Goal: Transaction & Acquisition: Book appointment/travel/reservation

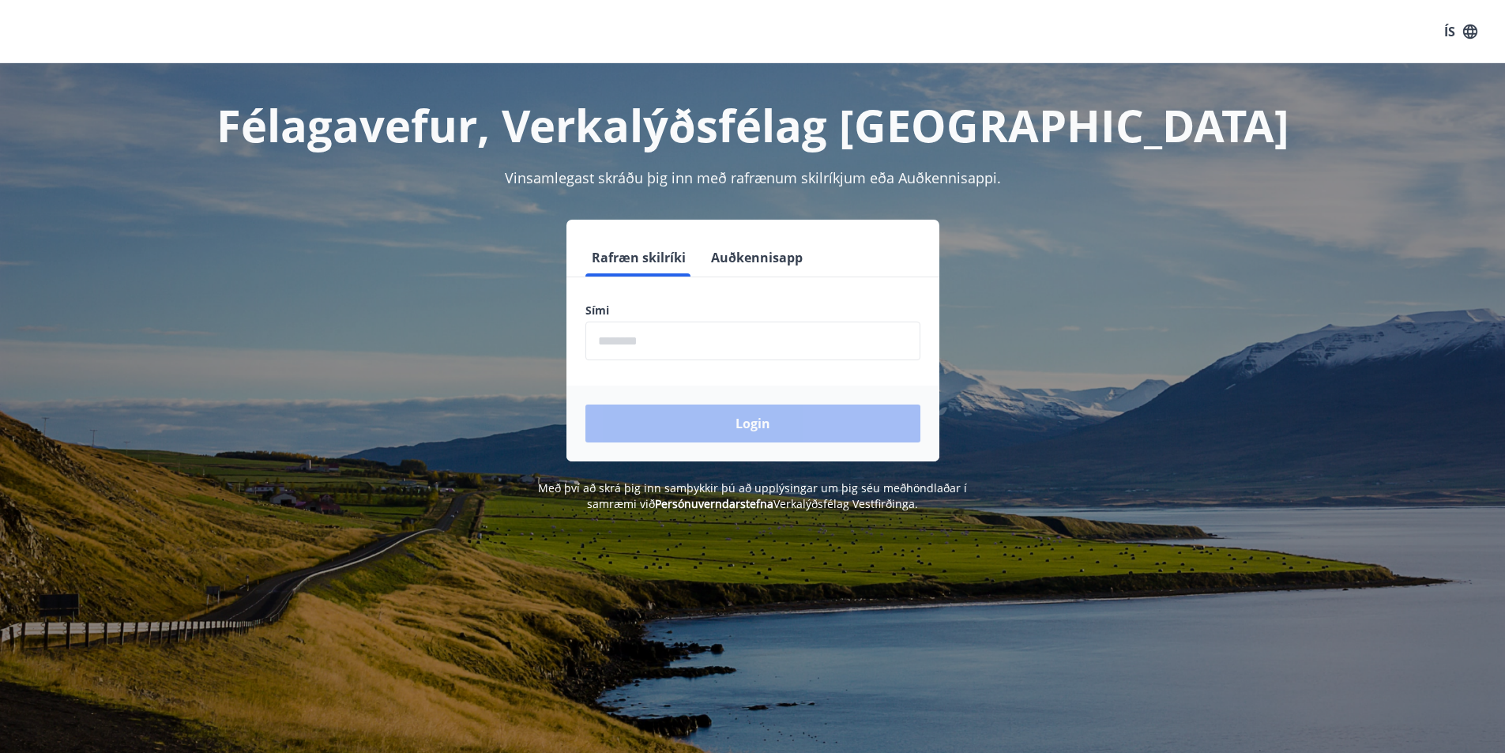
click at [749, 348] on input "phone" at bounding box center [752, 341] width 335 height 39
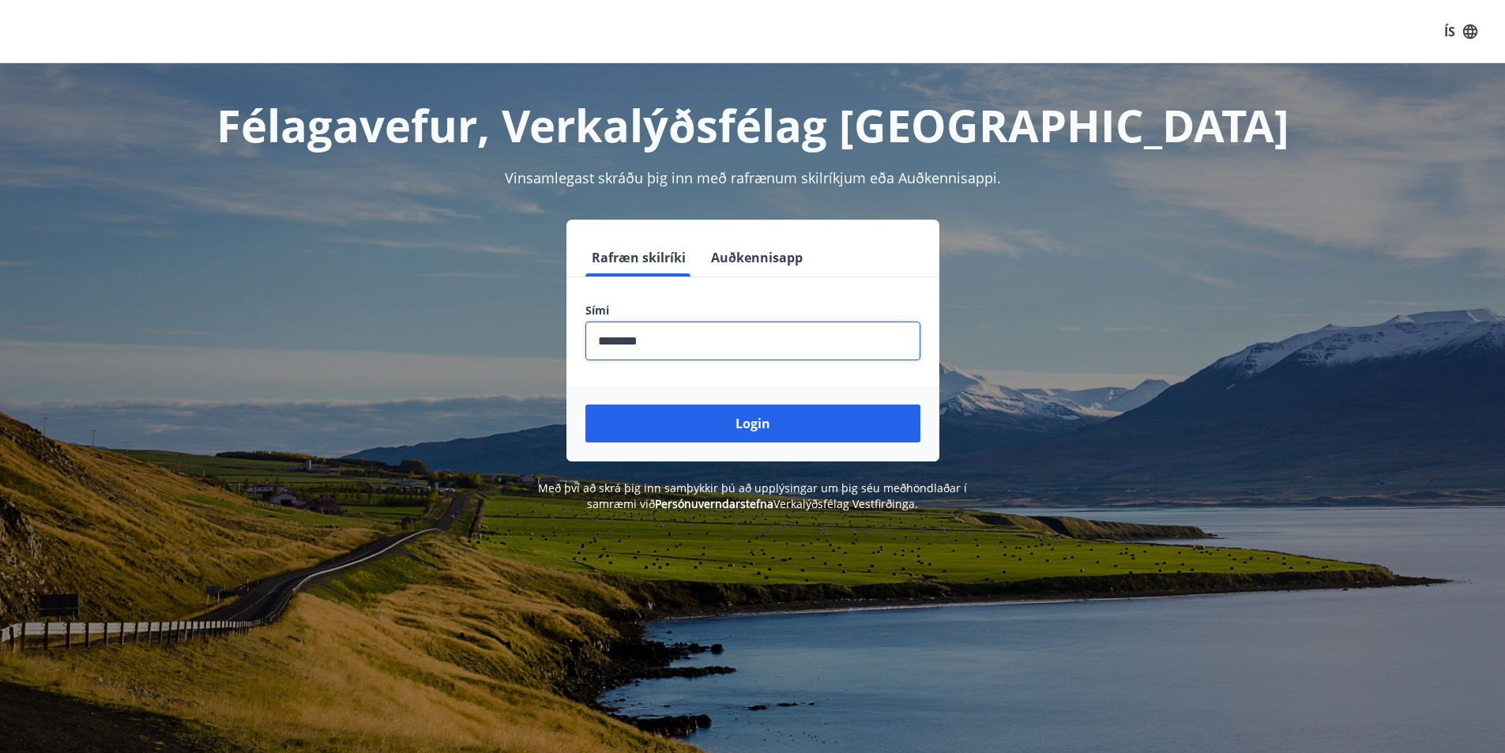
type input "********"
click at [585, 405] on button "Login" at bounding box center [752, 424] width 335 height 38
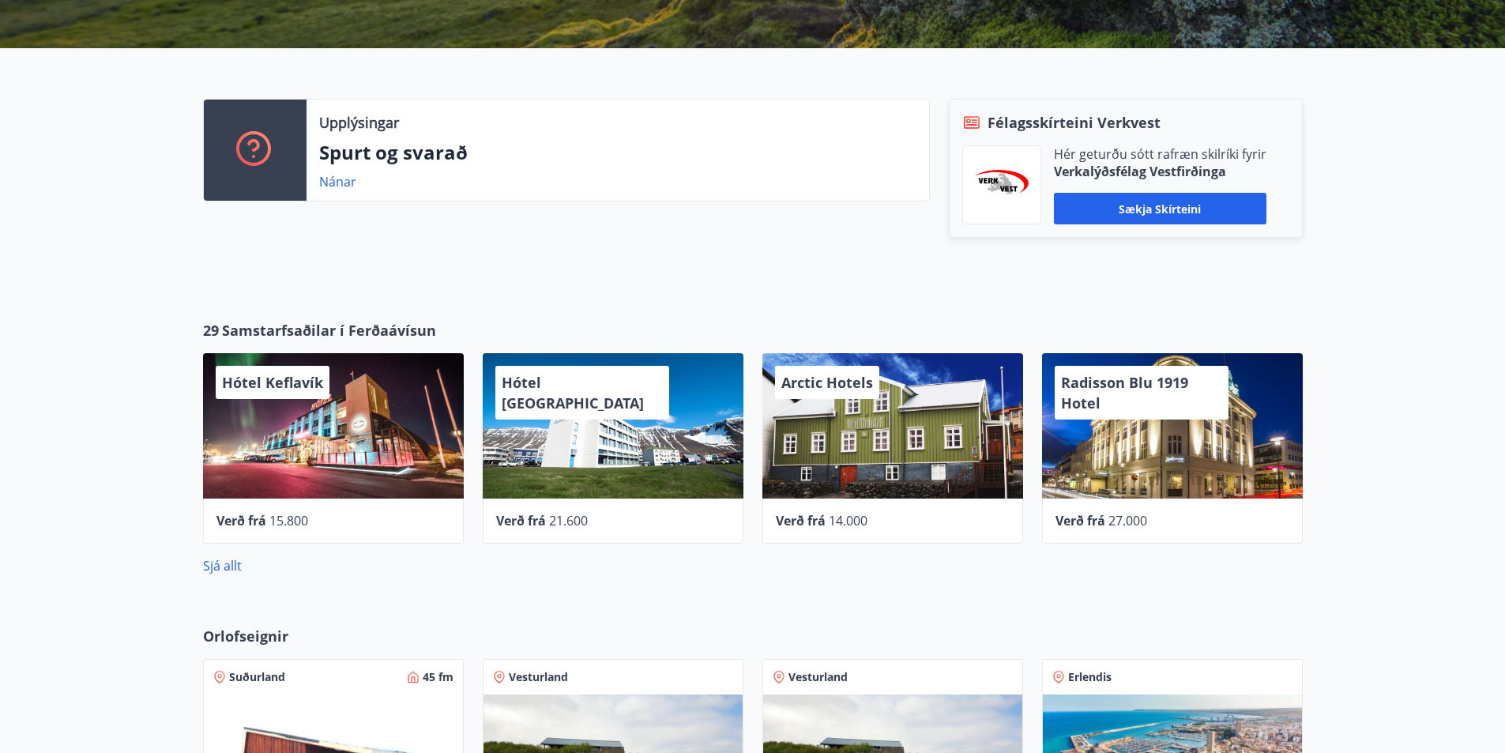
scroll to position [632, 0]
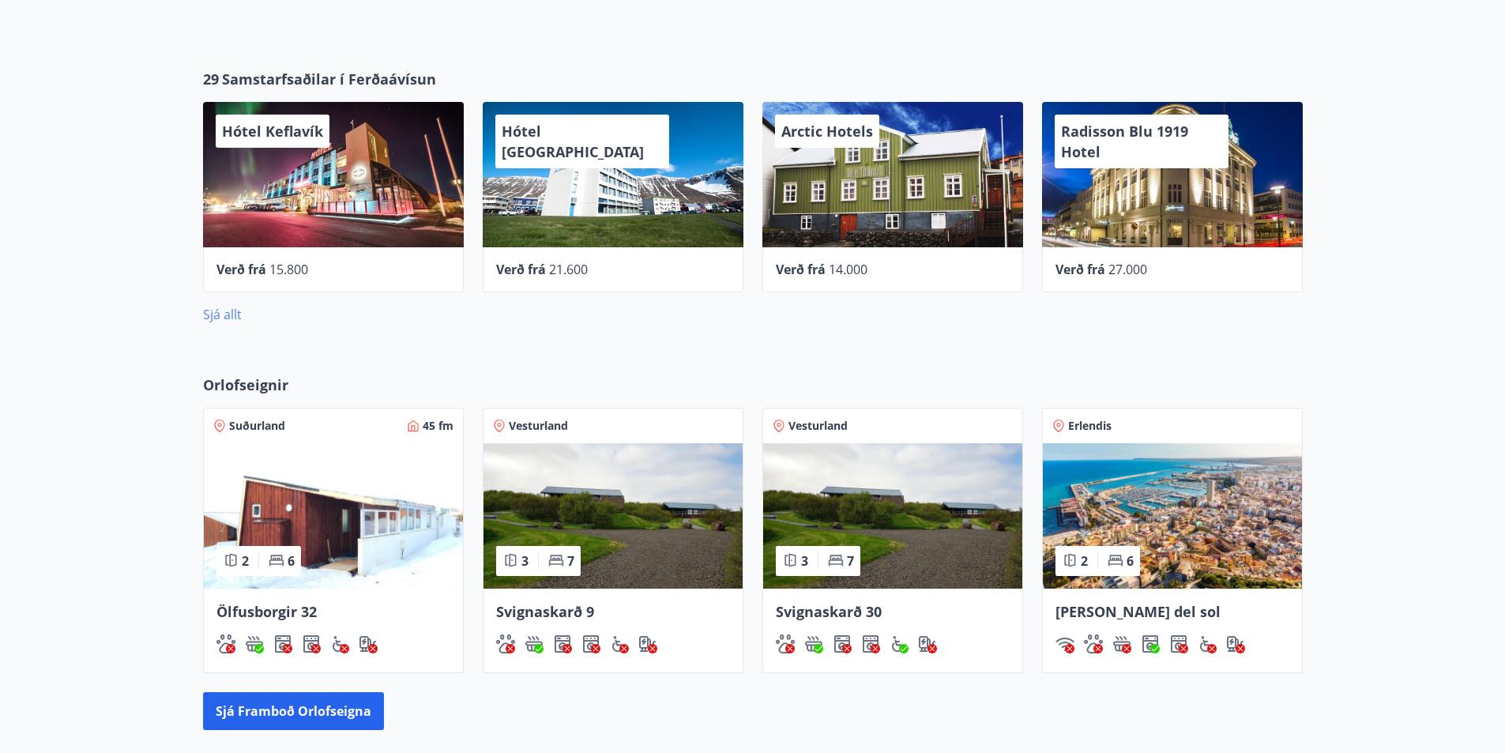
click at [233, 319] on link "Sjá allt" at bounding box center [222, 314] width 39 height 17
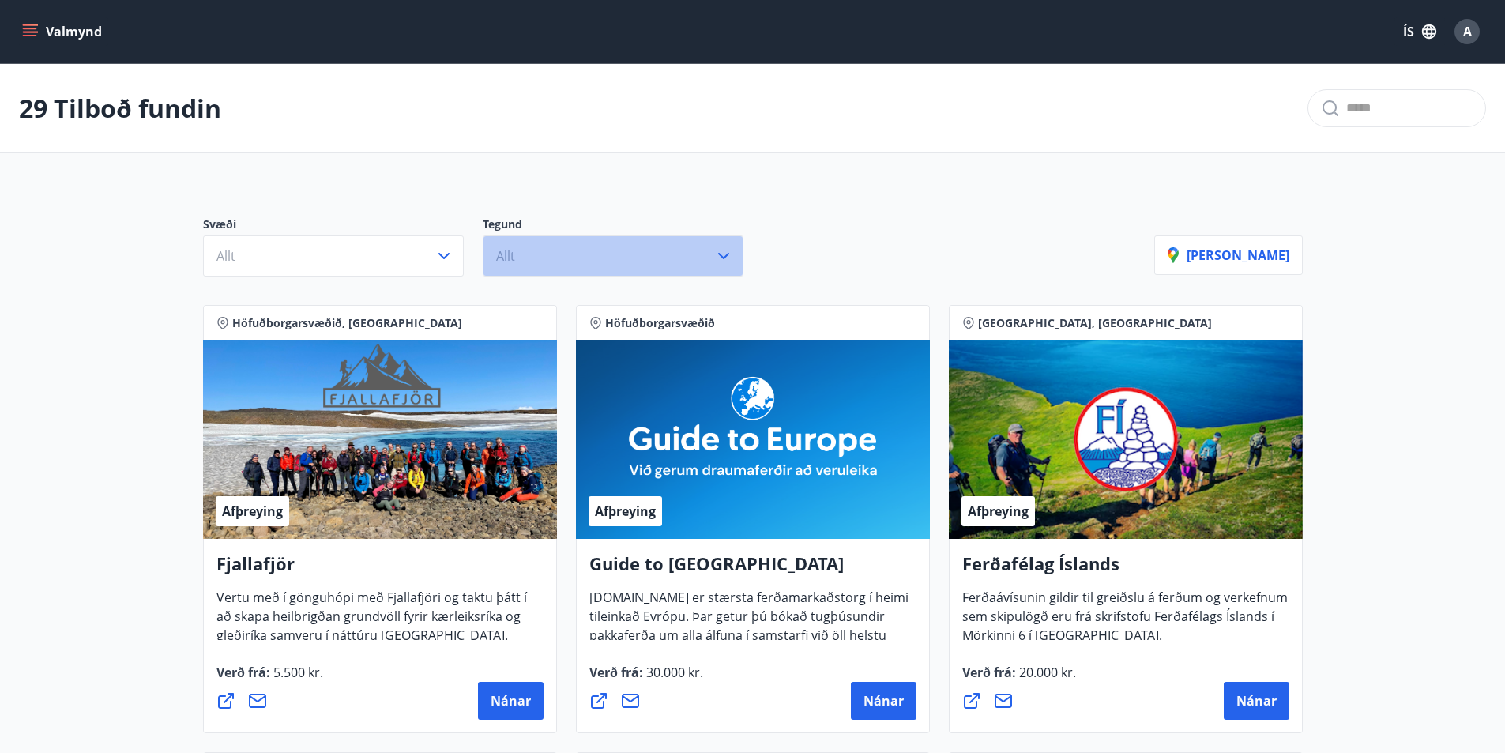
click at [726, 256] on icon "button" at bounding box center [723, 256] width 11 height 6
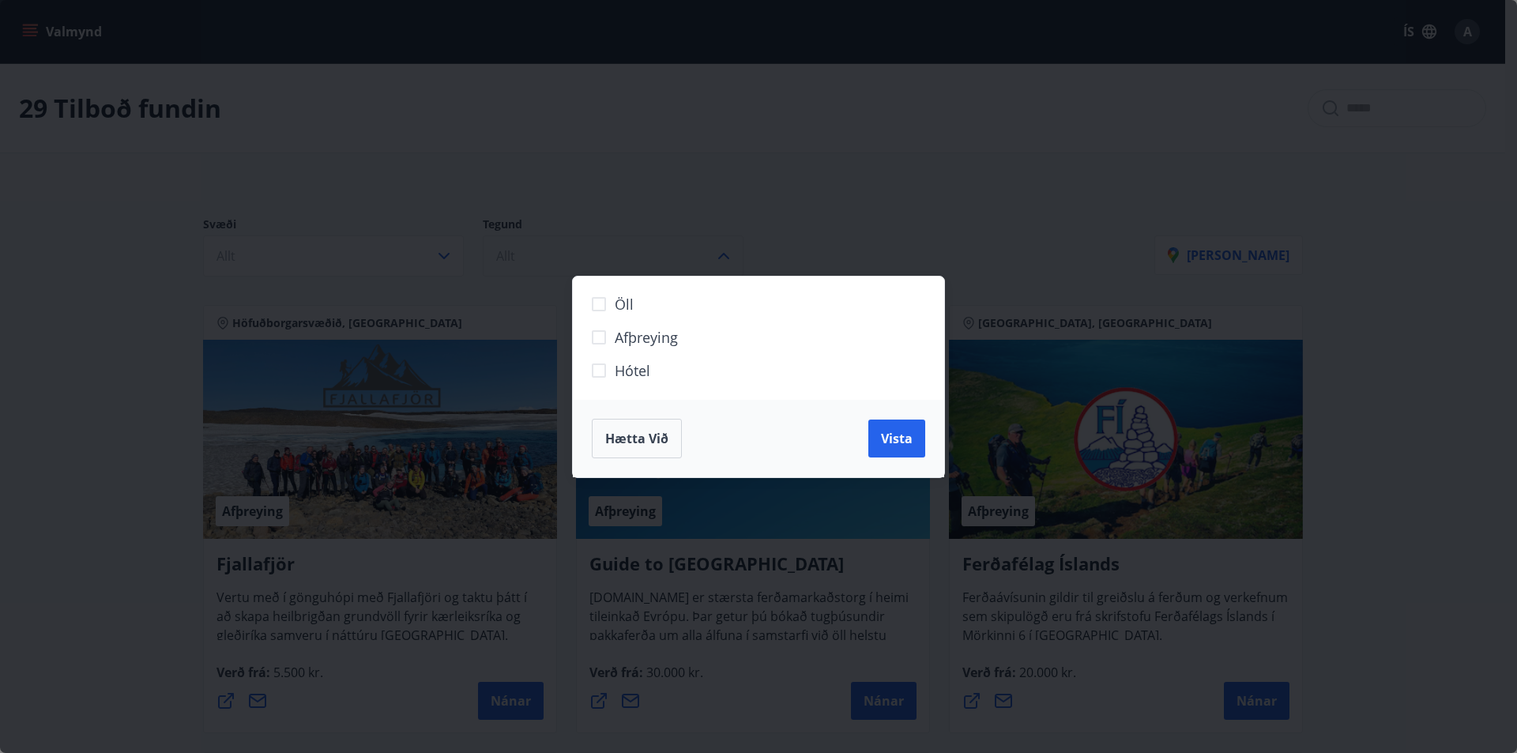
click at [634, 367] on span "Hótel" at bounding box center [633, 370] width 36 height 21
click at [882, 438] on span "Vista" at bounding box center [897, 438] width 32 height 17
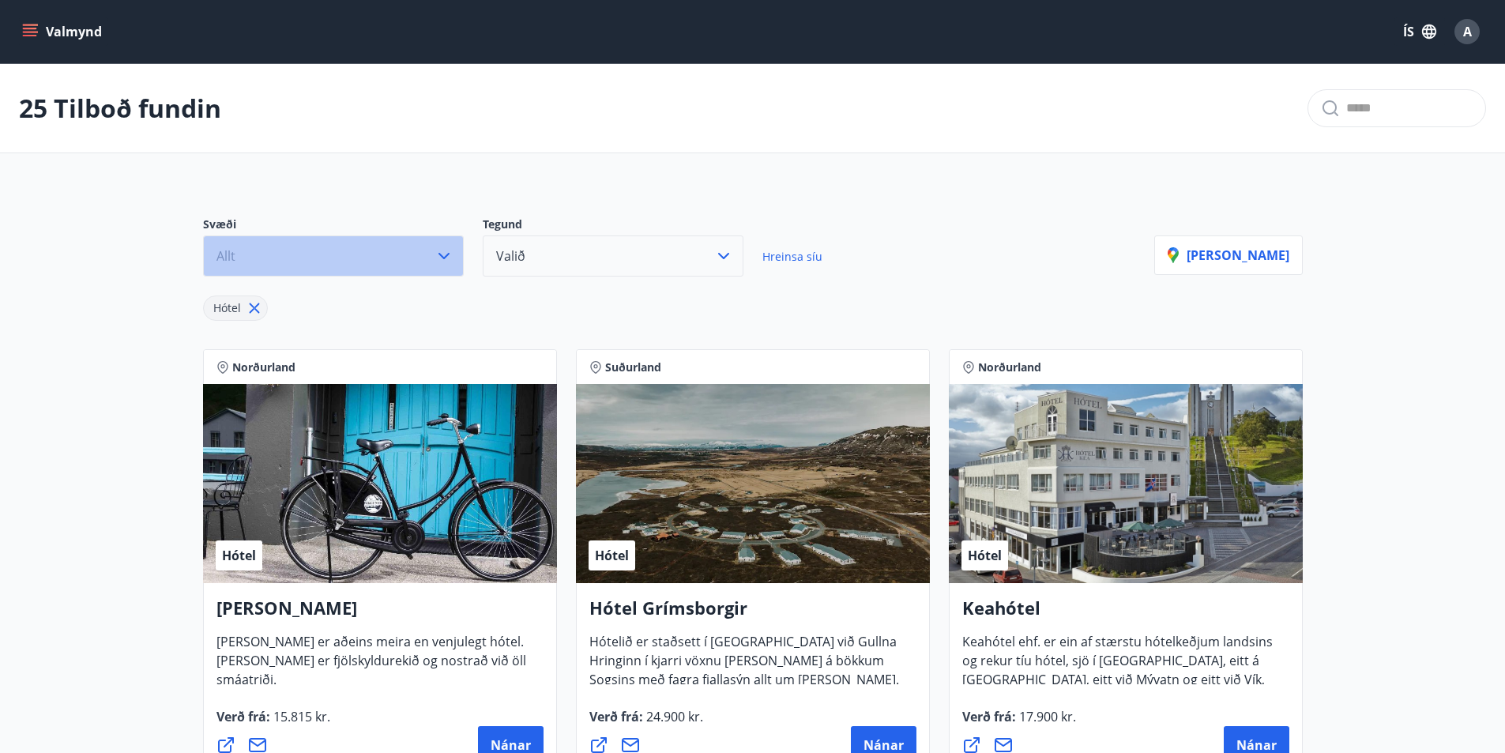
click at [444, 252] on icon "button" at bounding box center [444, 256] width 19 height 19
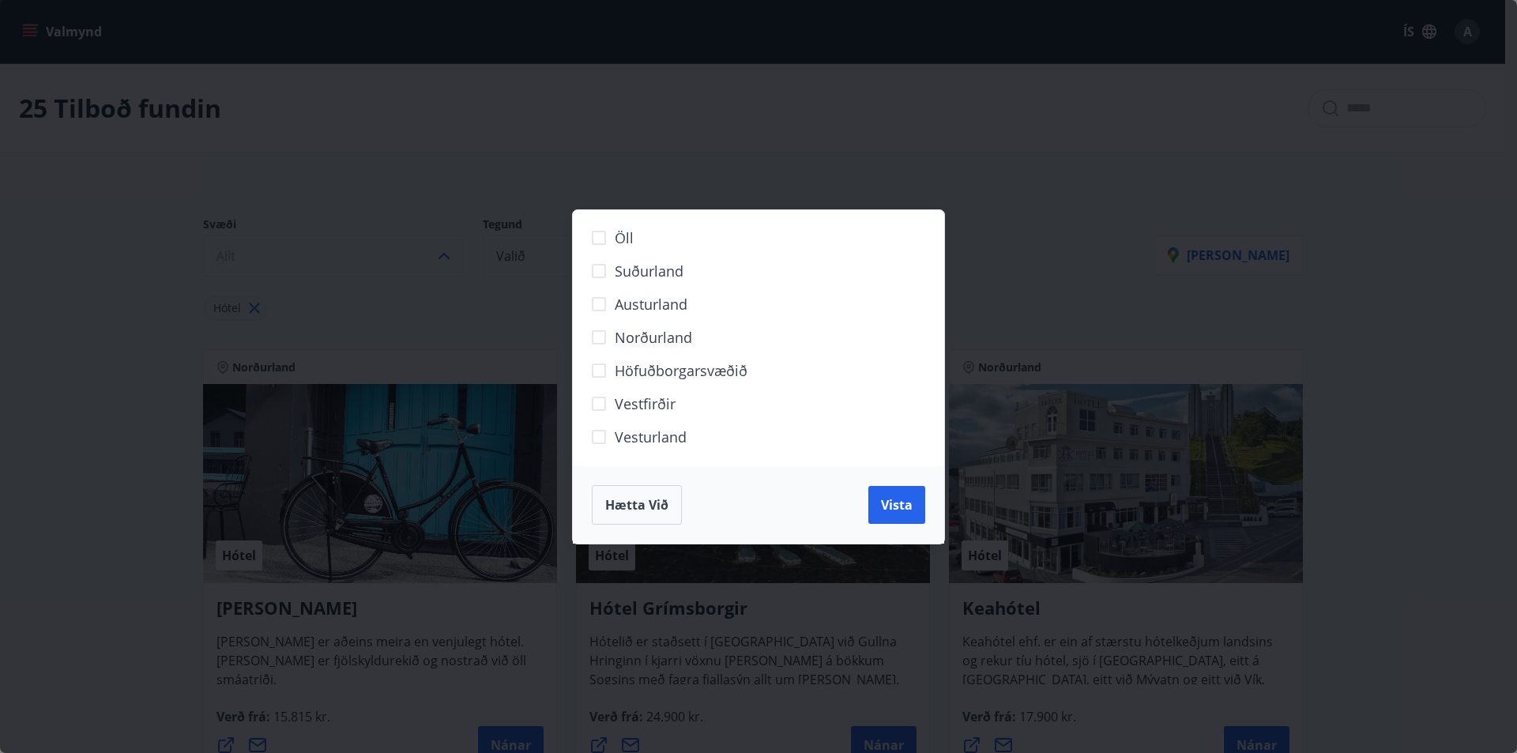
click at [650, 273] on span "Suðurland" at bounding box center [649, 271] width 69 height 21
click at [917, 502] on button "Vista" at bounding box center [896, 505] width 57 height 38
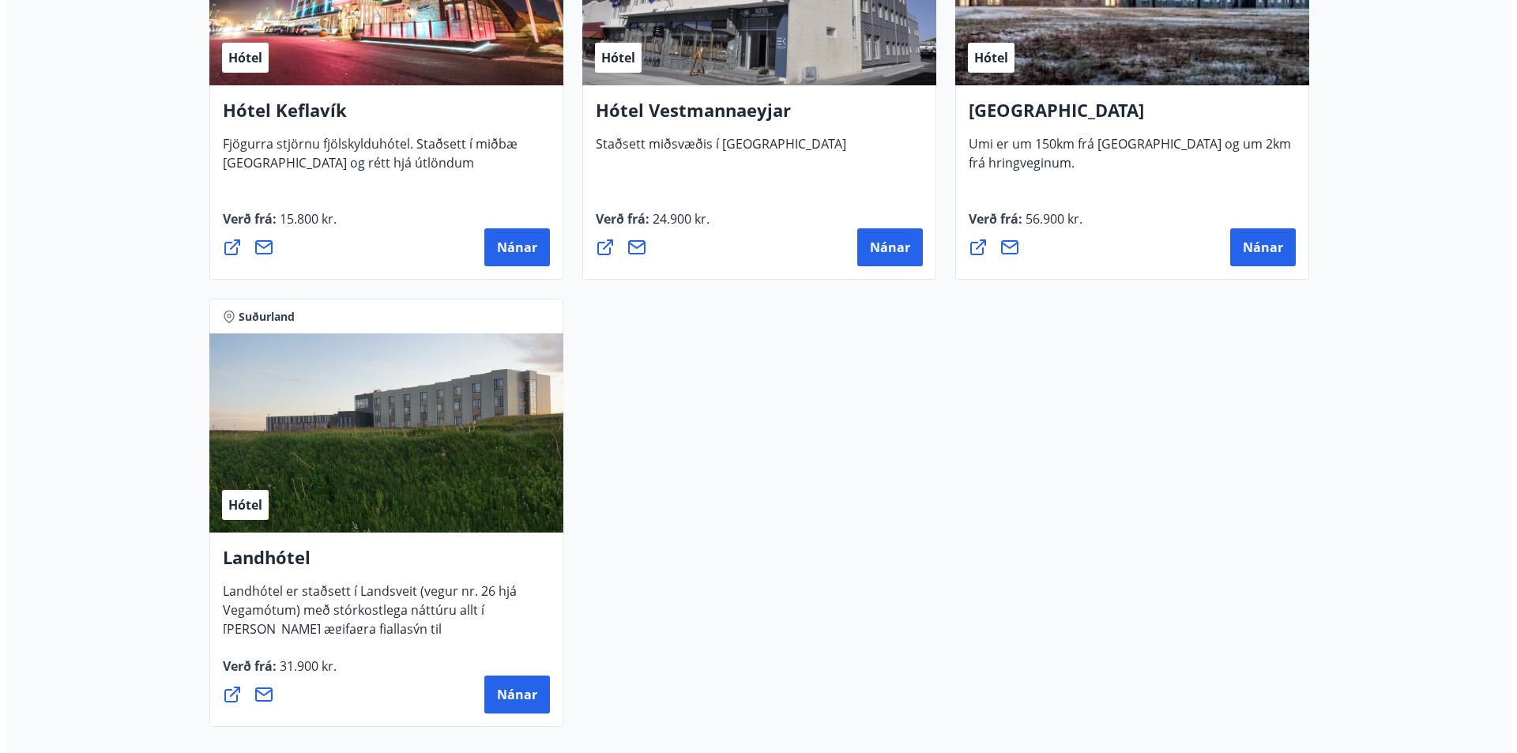
scroll to position [808, 0]
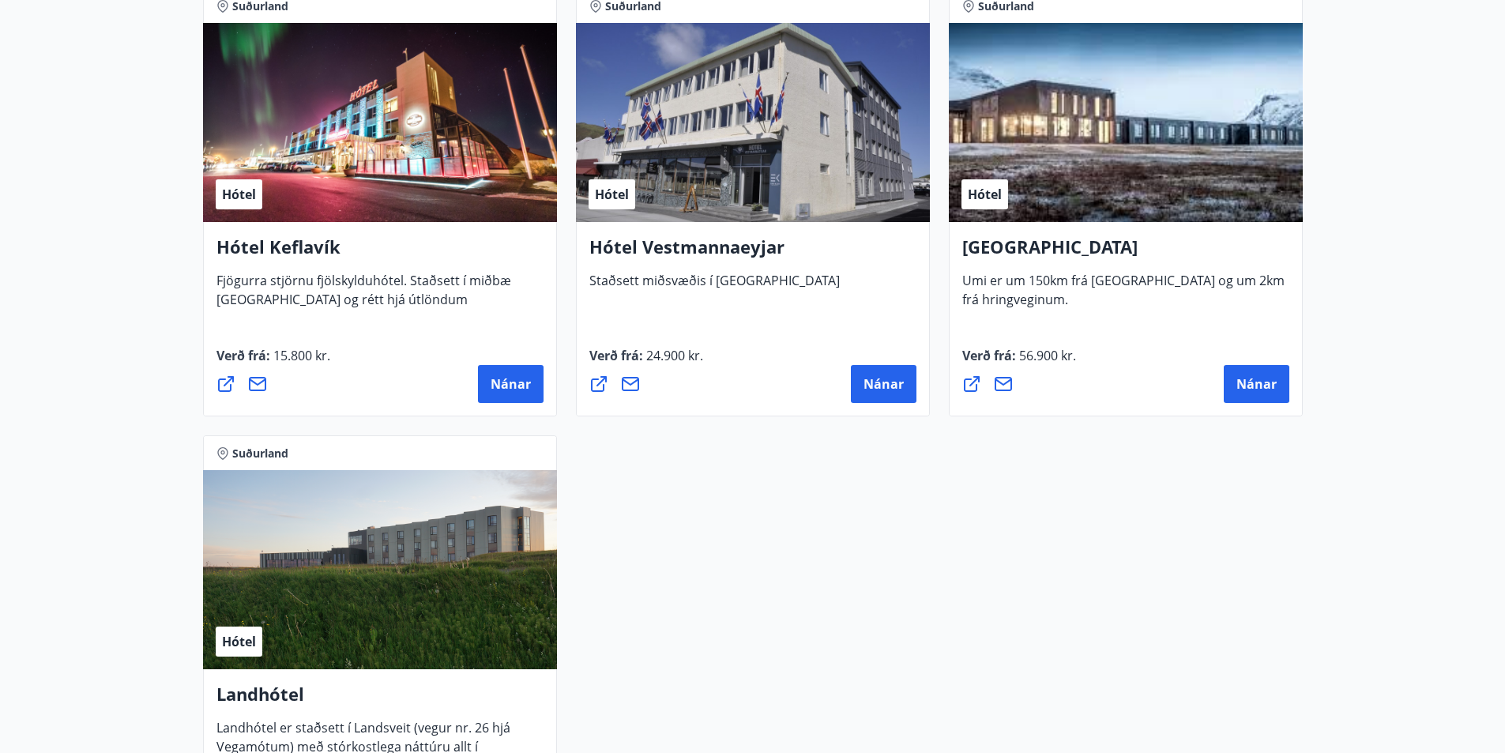
click at [398, 126] on div "Hótel" at bounding box center [380, 122] width 354 height 199
click at [495, 390] on span "Nánar" at bounding box center [511, 383] width 40 height 17
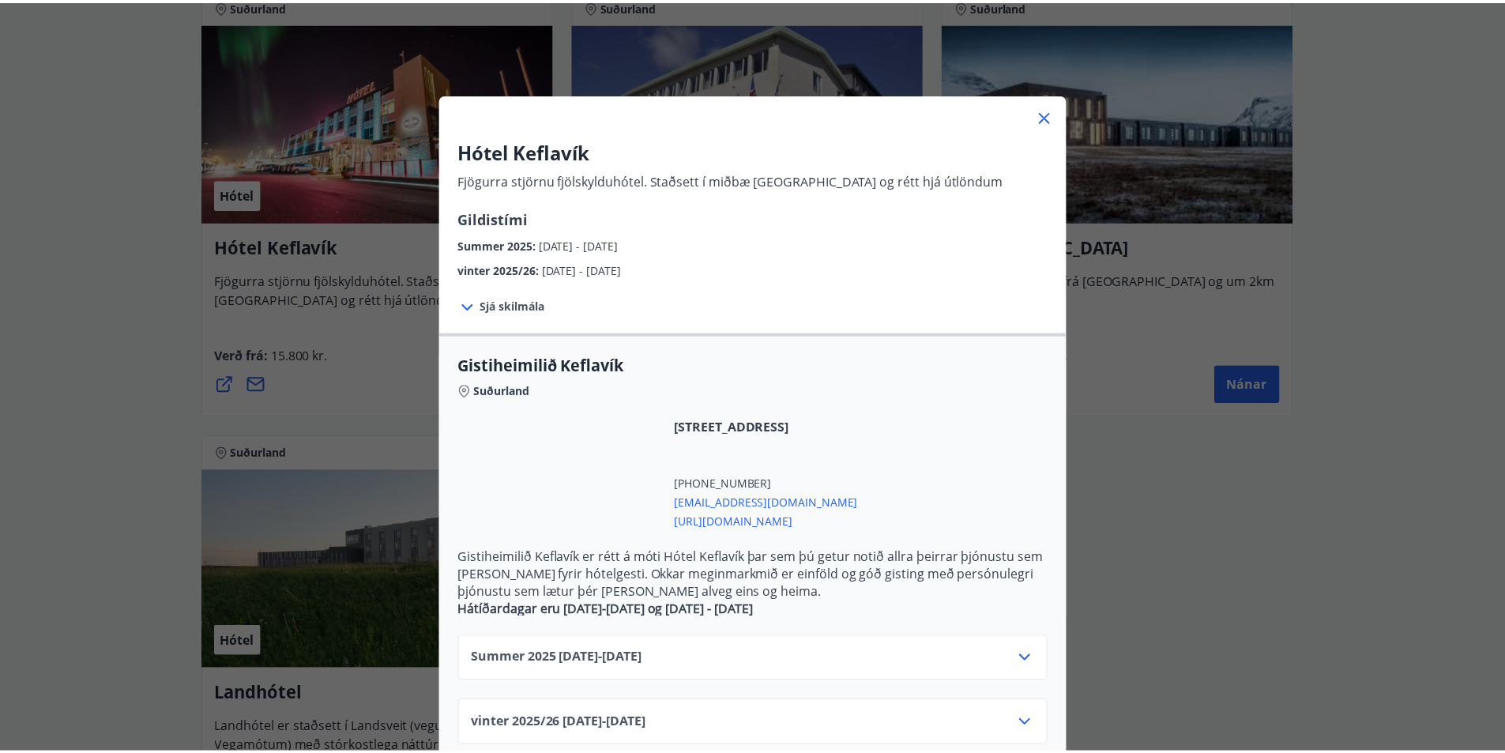
scroll to position [0, 0]
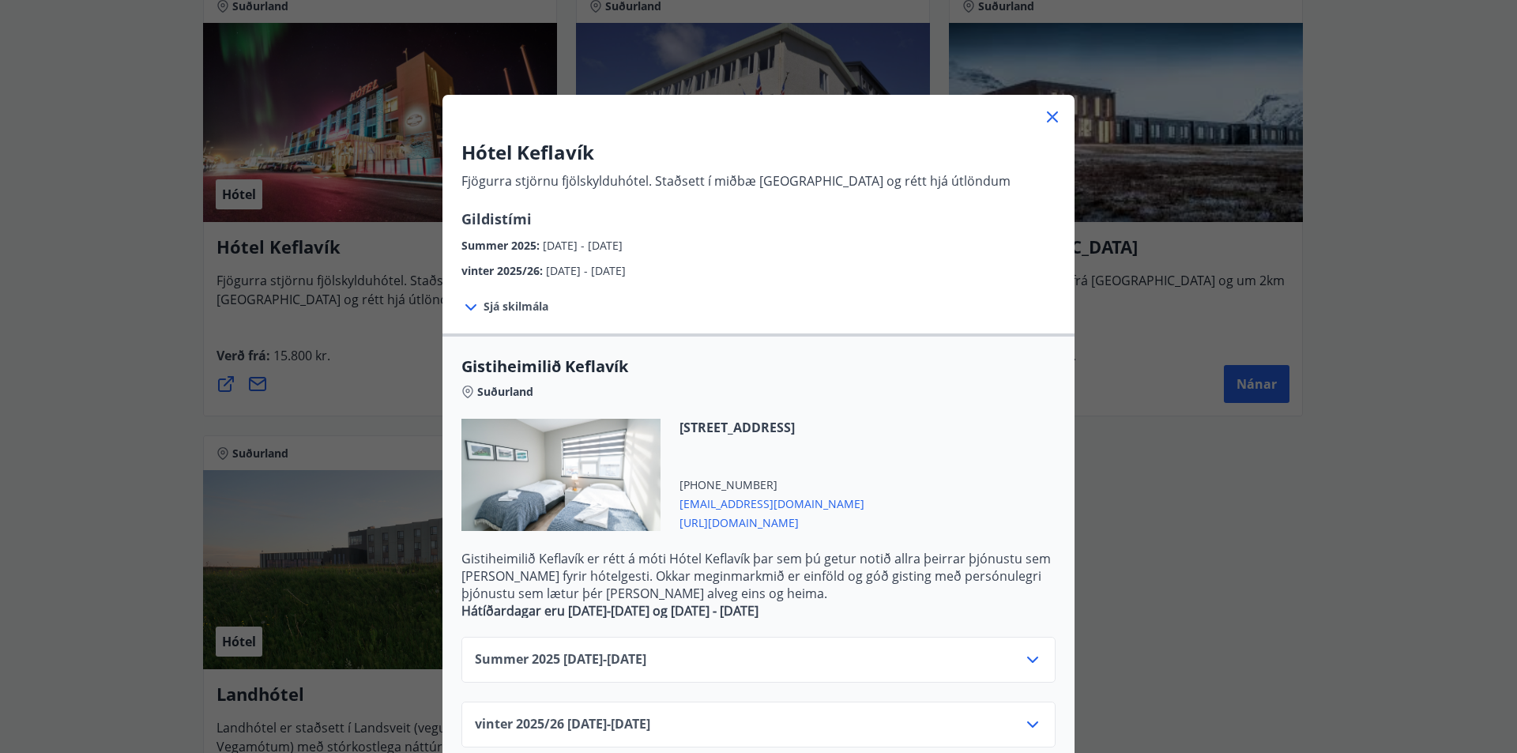
click at [1049, 118] on icon at bounding box center [1052, 116] width 19 height 19
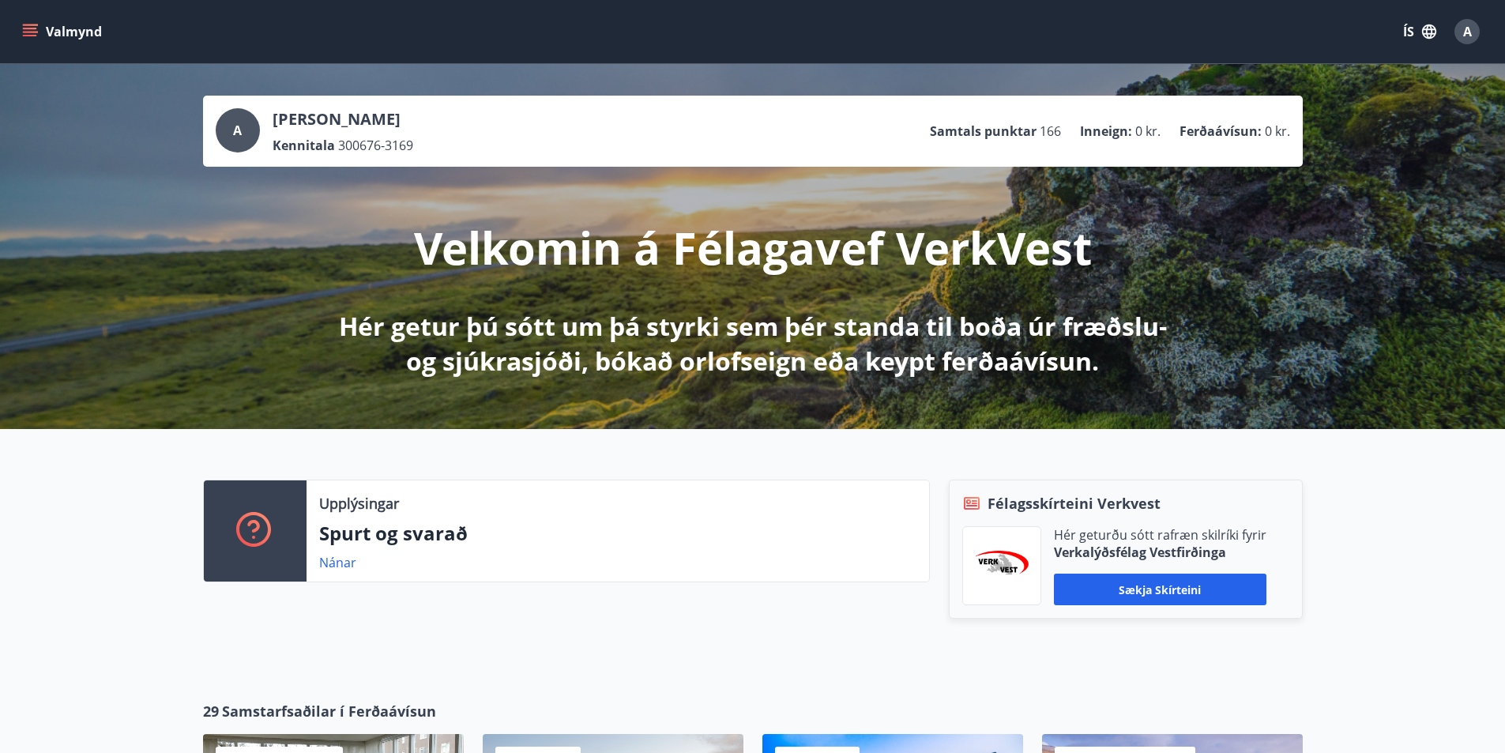
click at [41, 29] on button "Valmynd" at bounding box center [63, 31] width 89 height 28
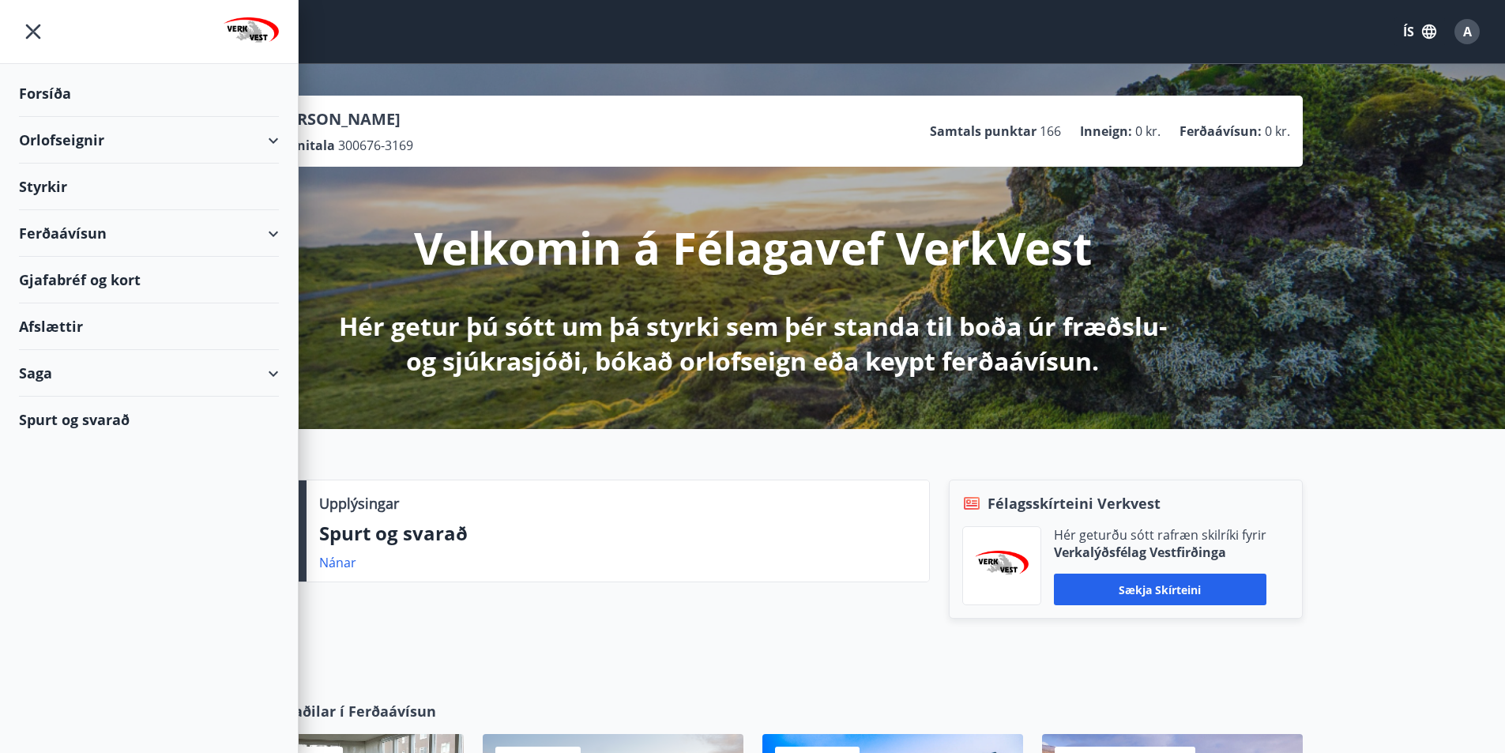
click at [31, 24] on icon "menu" at bounding box center [33, 31] width 28 height 28
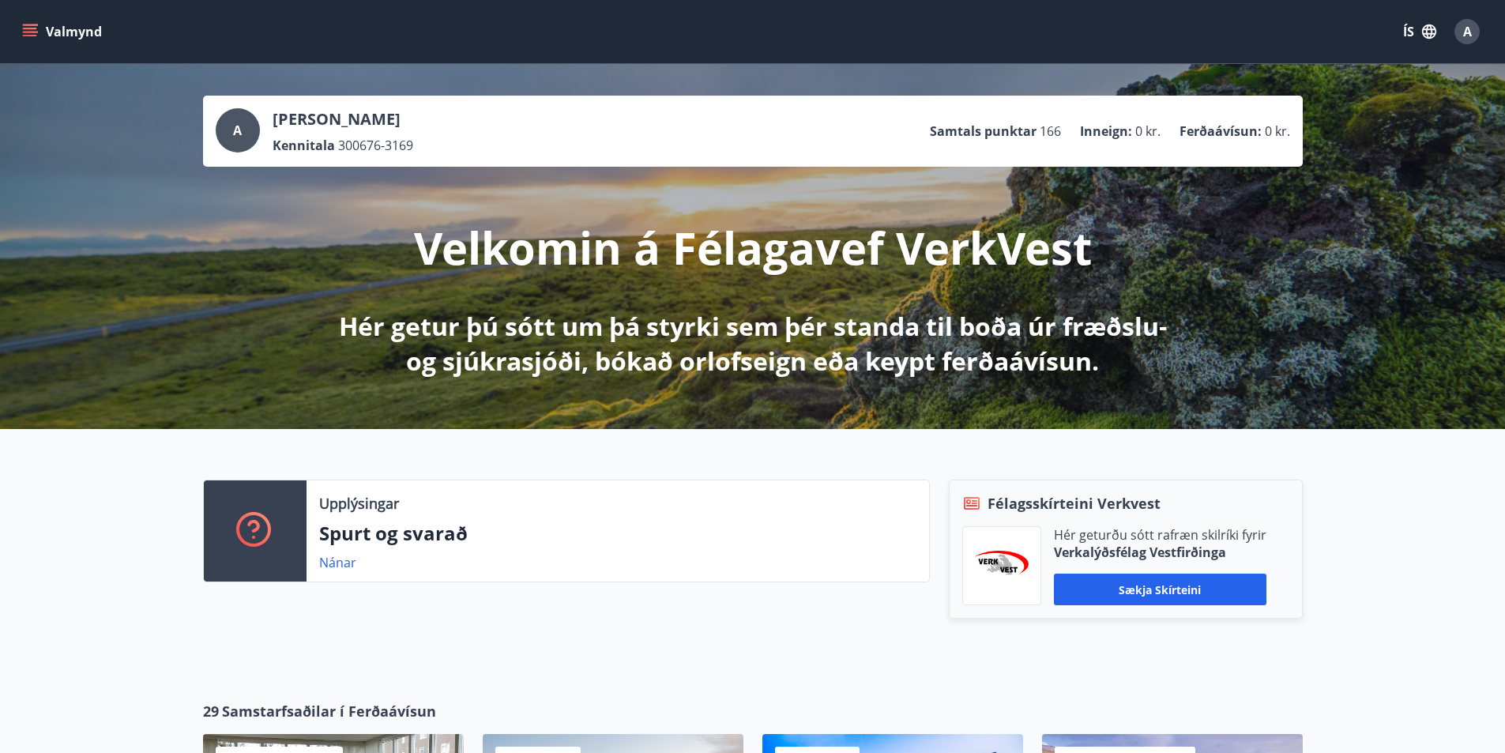
click at [1464, 32] on span "A" at bounding box center [1467, 31] width 9 height 17
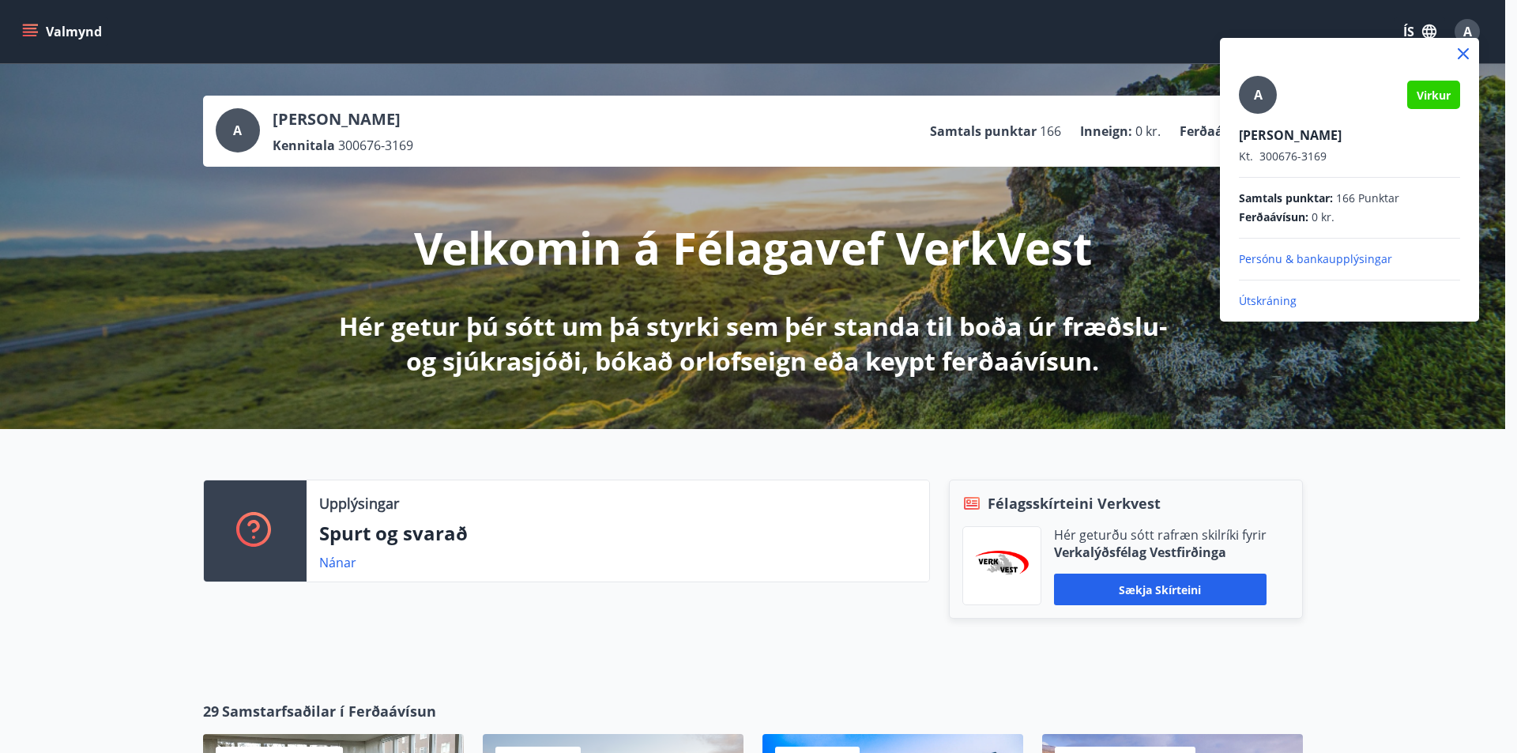
click at [1267, 298] on p "Útskráning" at bounding box center [1349, 301] width 221 height 16
